Goal: Information Seeking & Learning: Learn about a topic

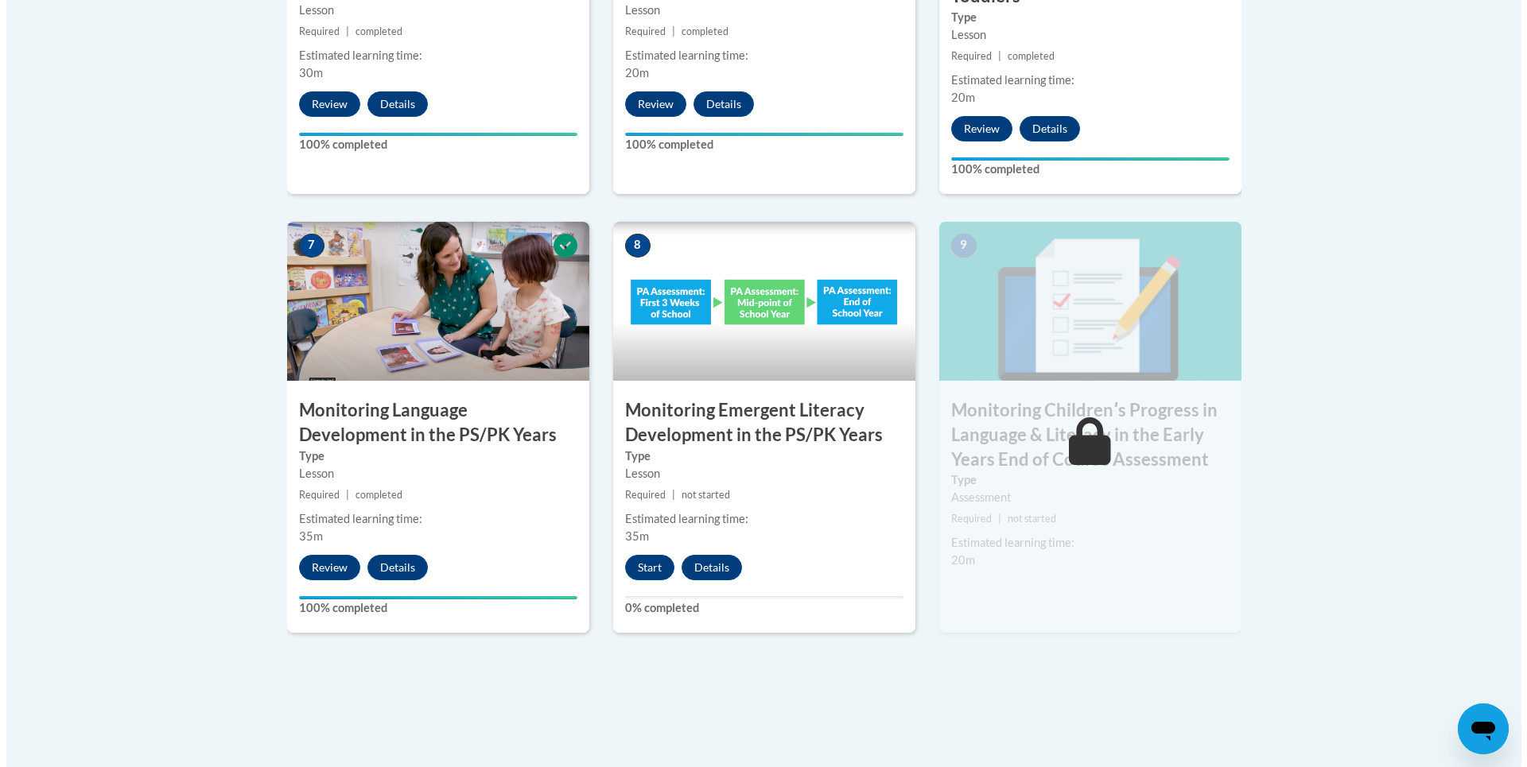
scroll to position [1272, 0]
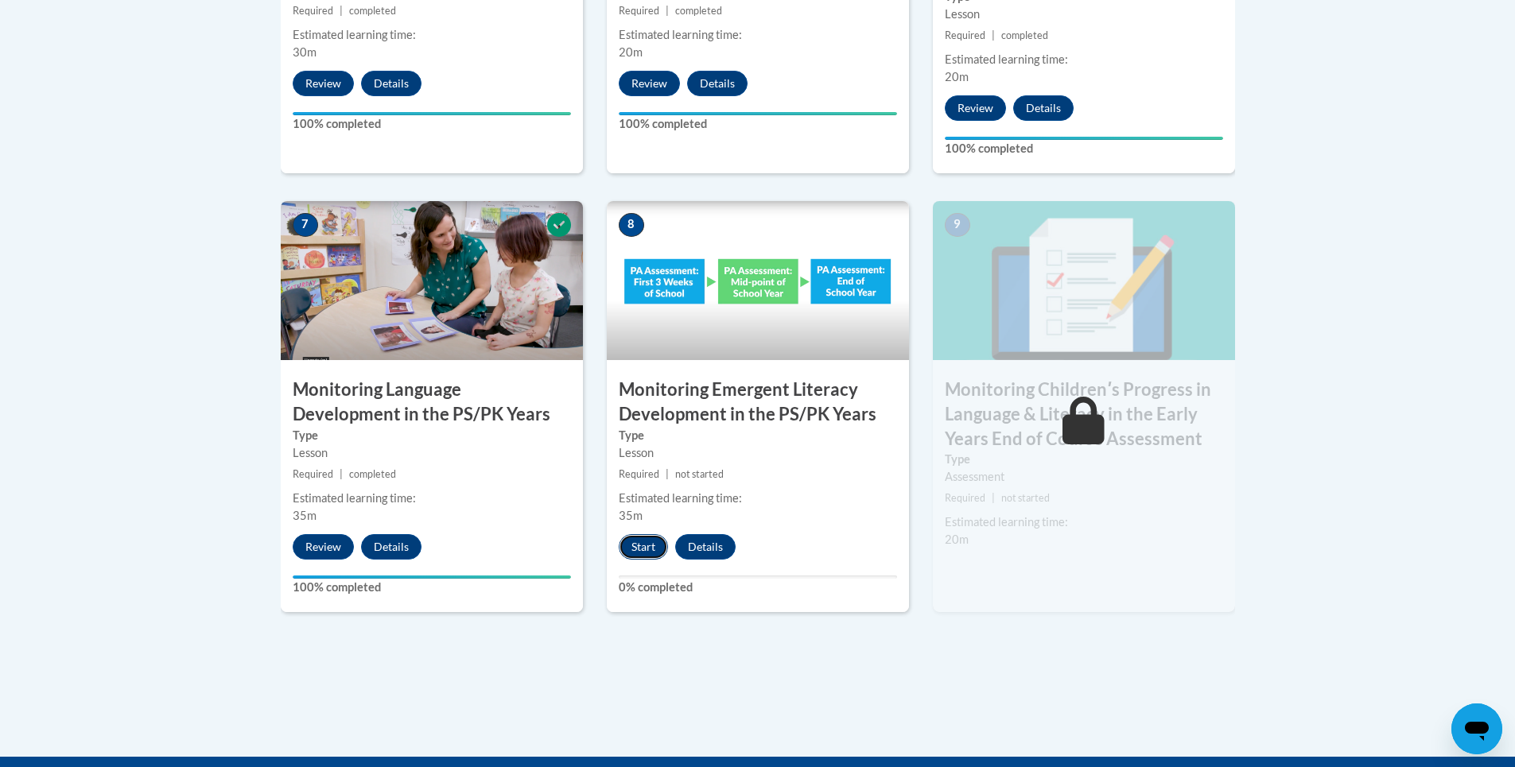
click at [649, 548] on button "Start" at bounding box center [643, 546] width 49 height 25
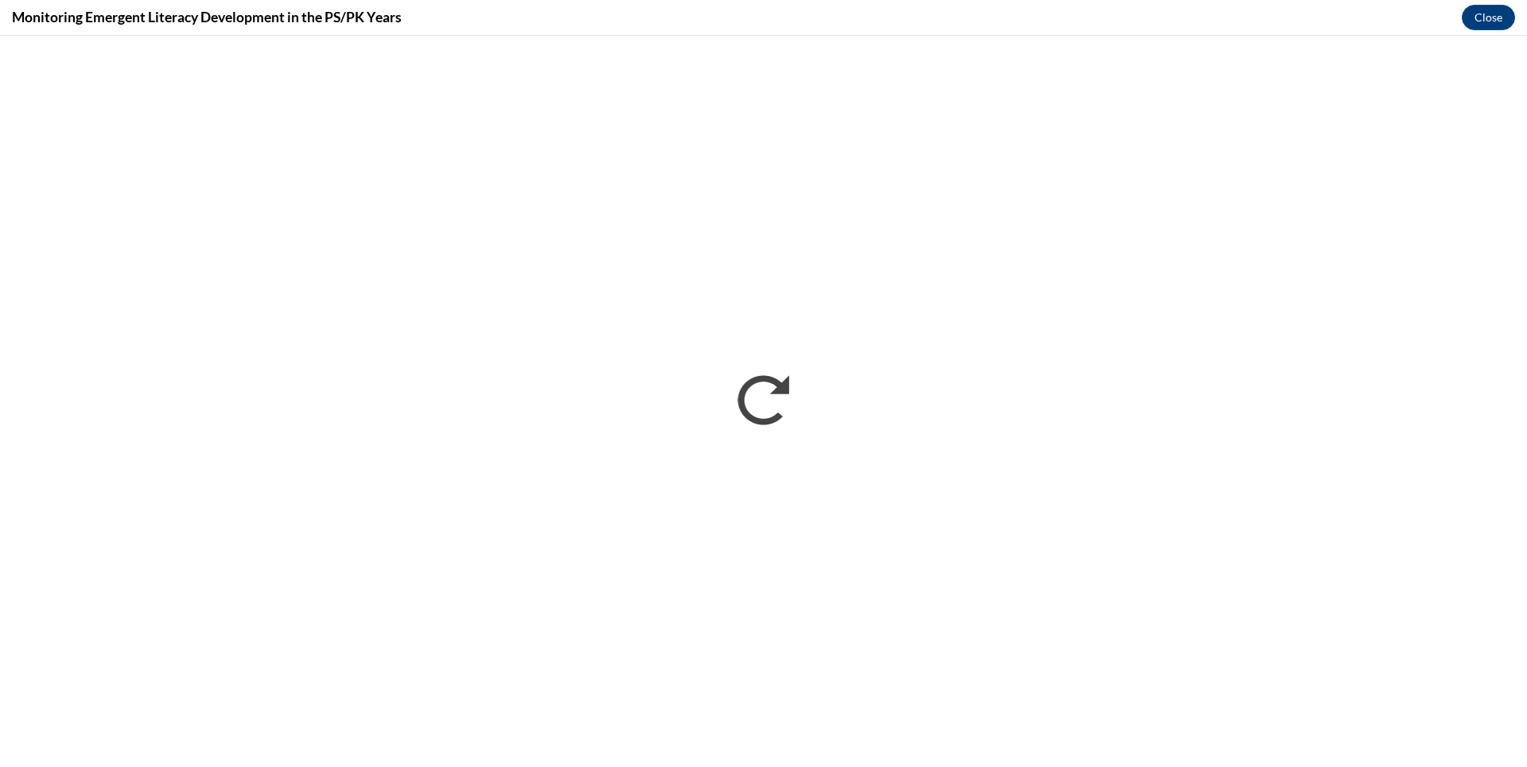
scroll to position [0, 0]
